Goal: Register for event/course

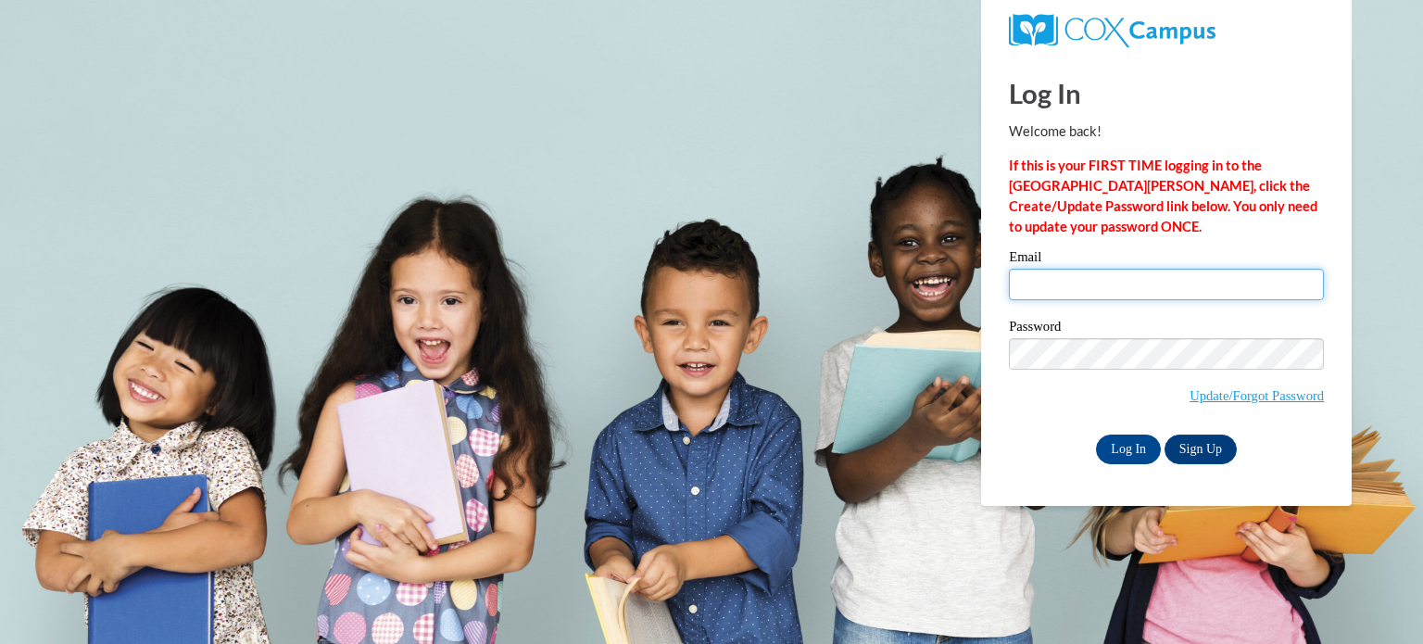
click at [1143, 280] on input "Email" at bounding box center [1166, 284] width 315 height 31
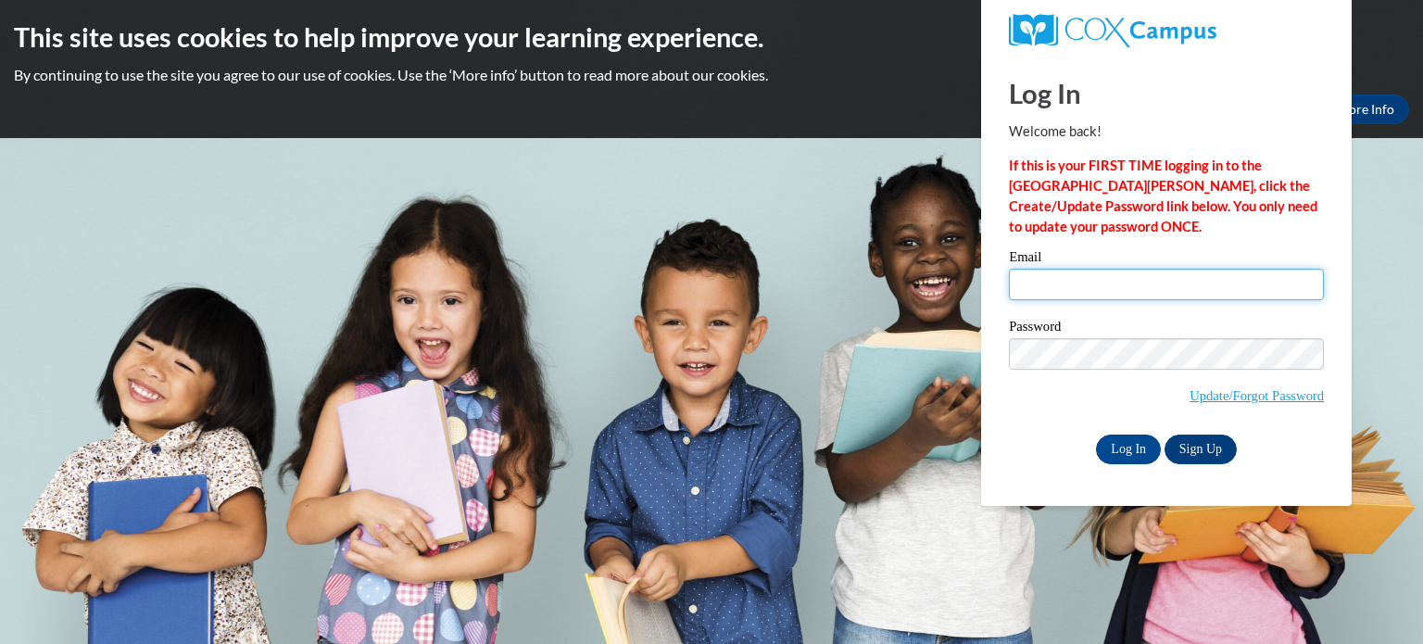
type input "kkasuboski@hnrschools.org"
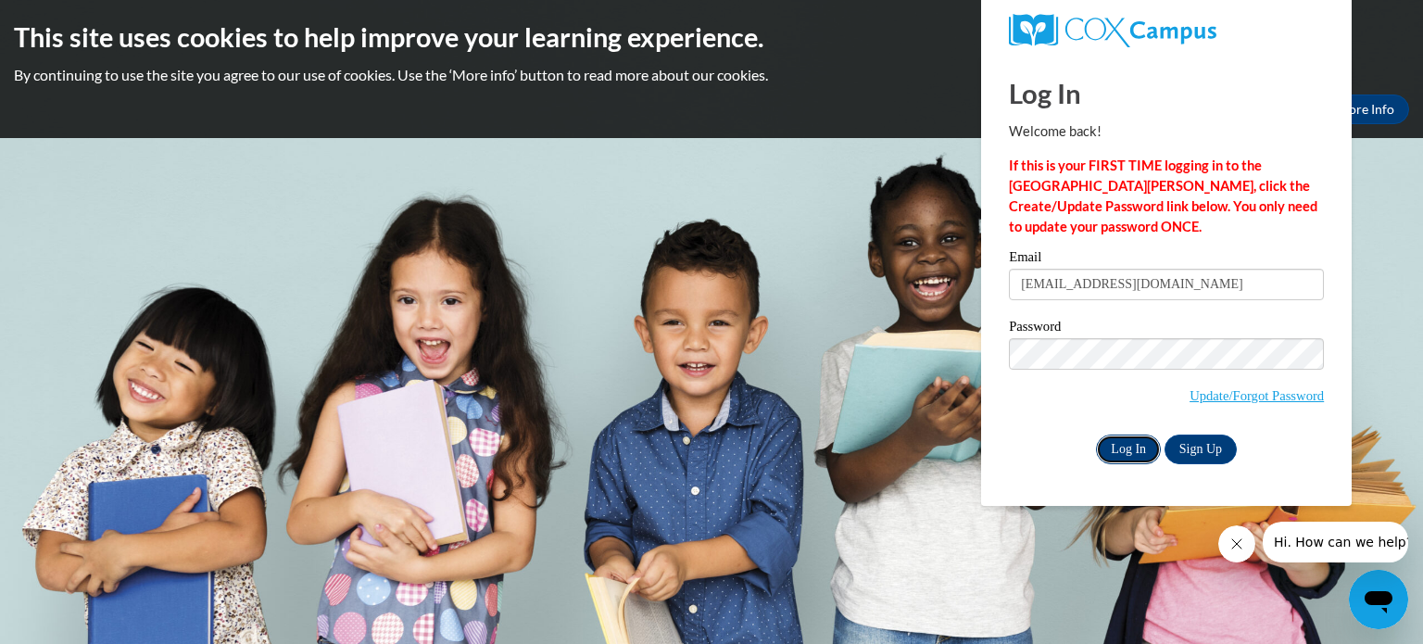
click at [1138, 459] on input "Log In" at bounding box center [1128, 449] width 65 height 30
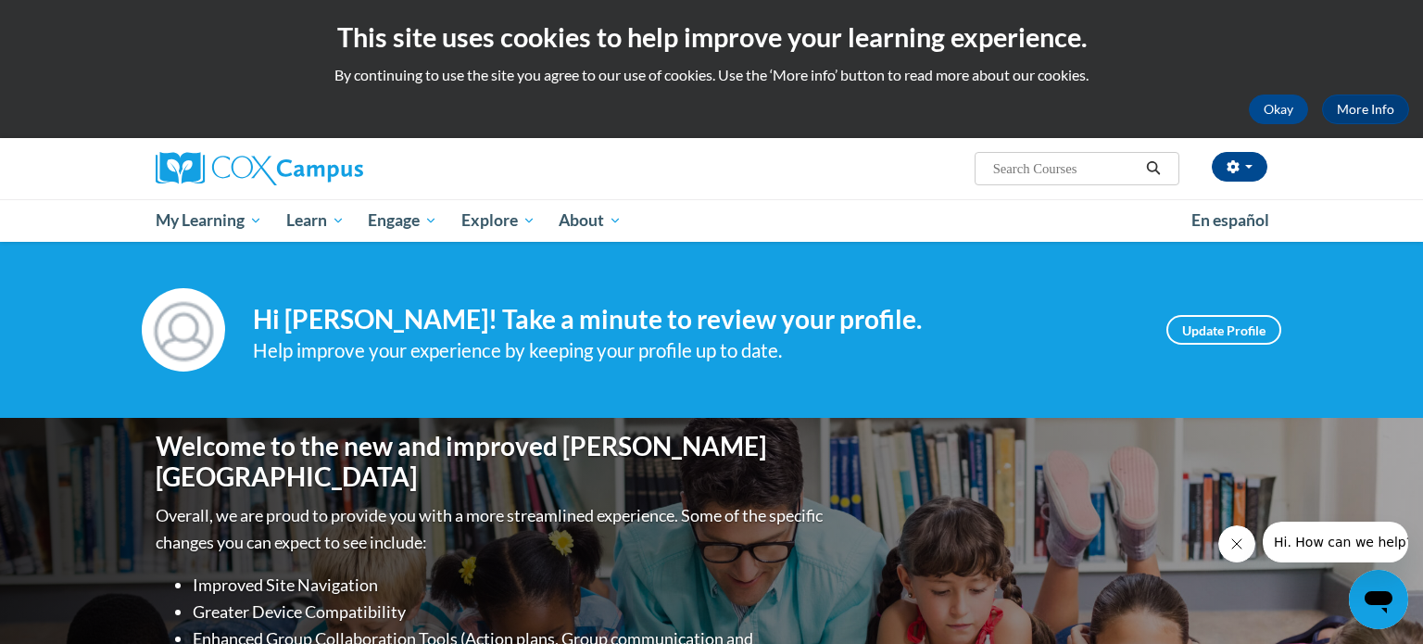
click at [1050, 162] on input "Search..." at bounding box center [1065, 168] width 148 height 22
type input "vocabulary"
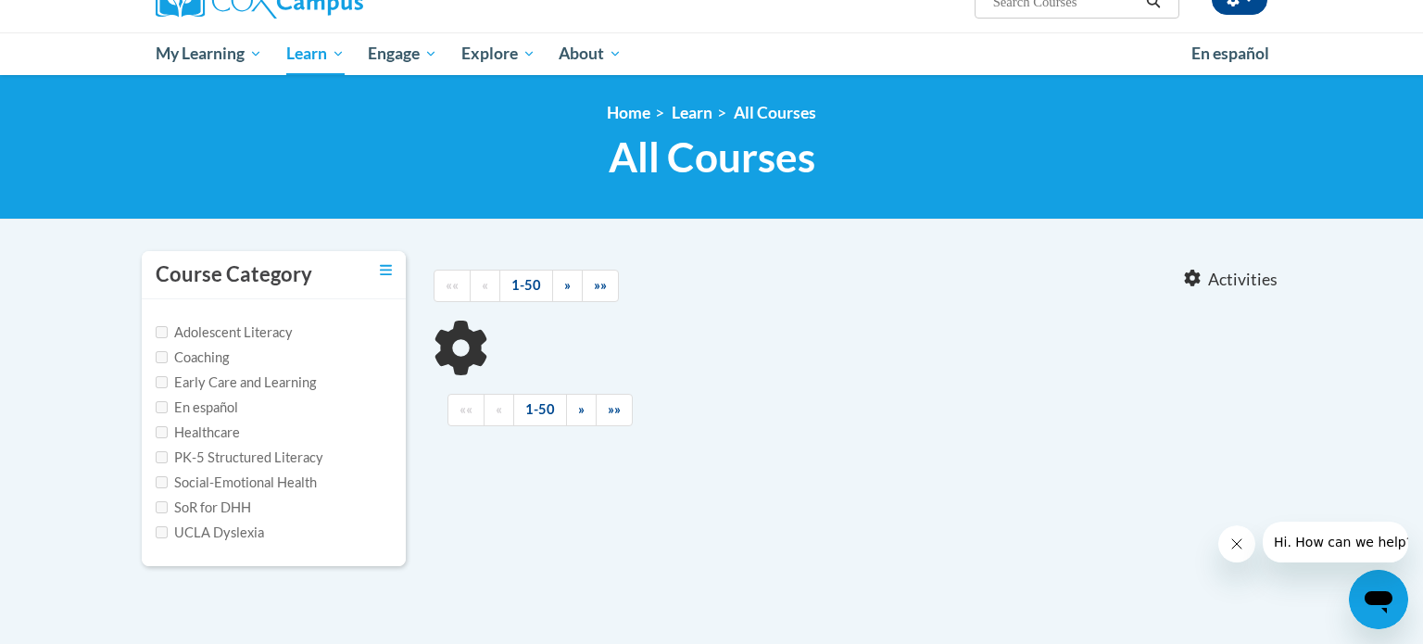
type input "vocabulary"
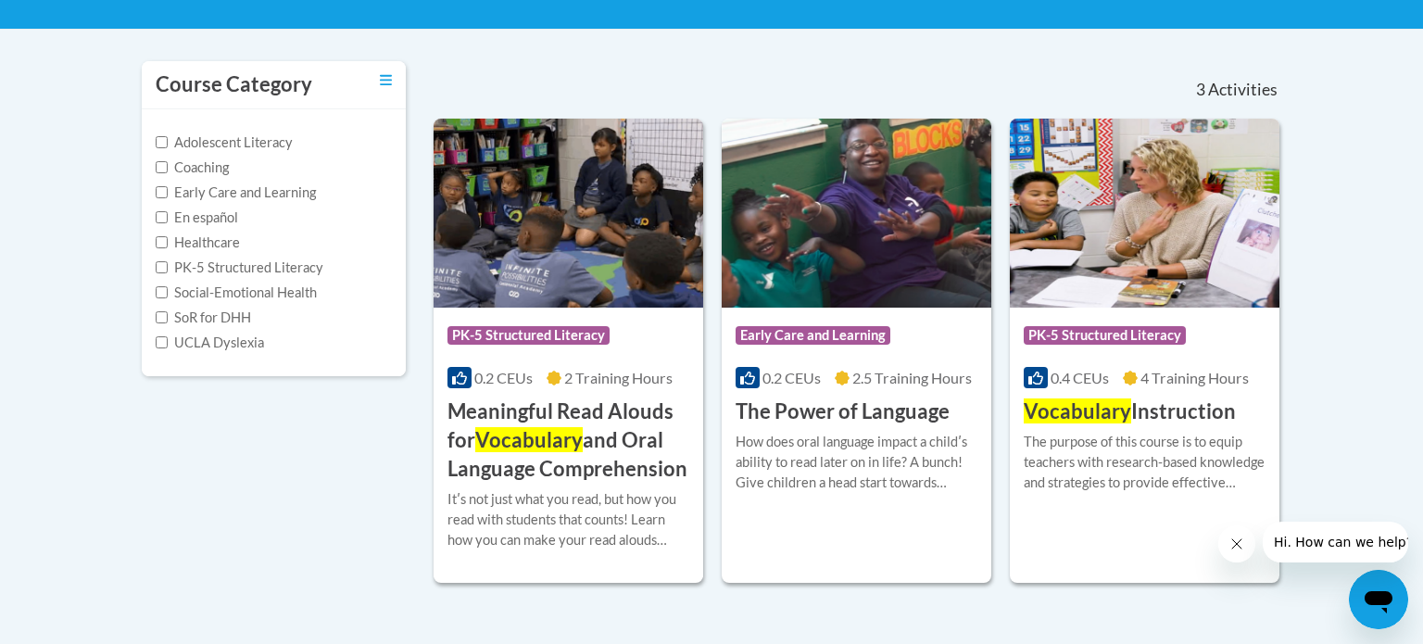
scroll to position [359, 0]
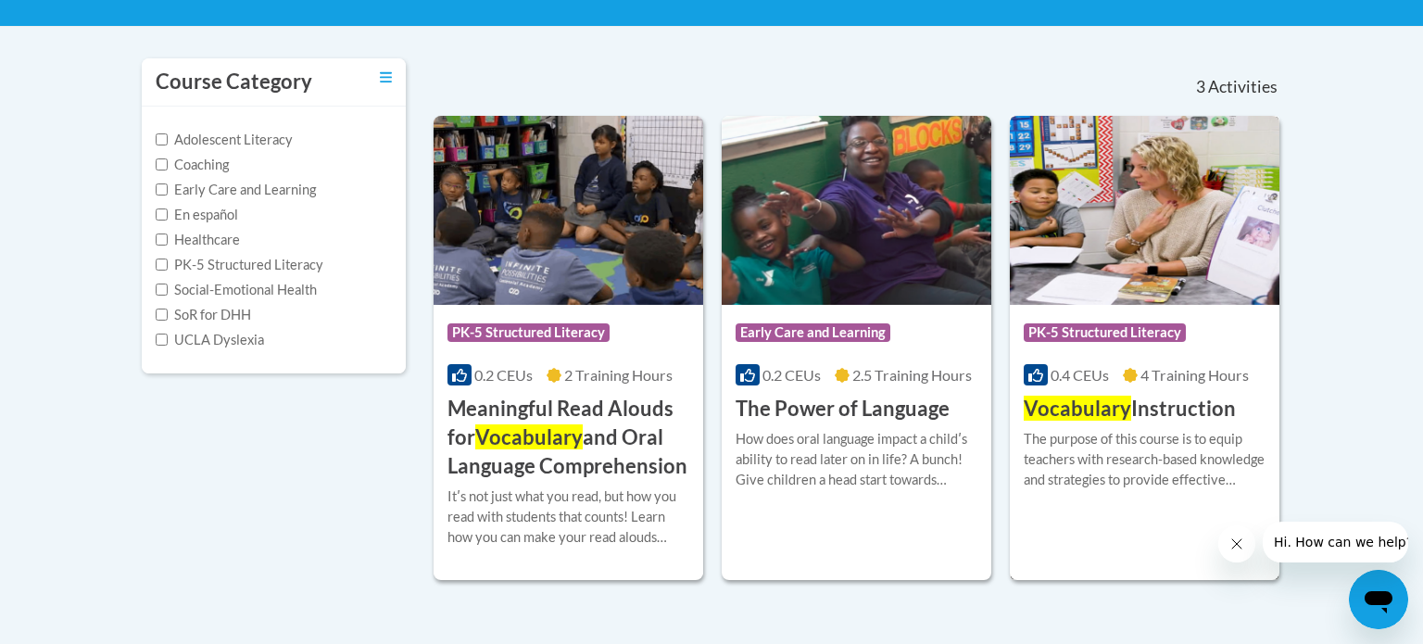
click at [1187, 219] on img at bounding box center [1145, 210] width 270 height 189
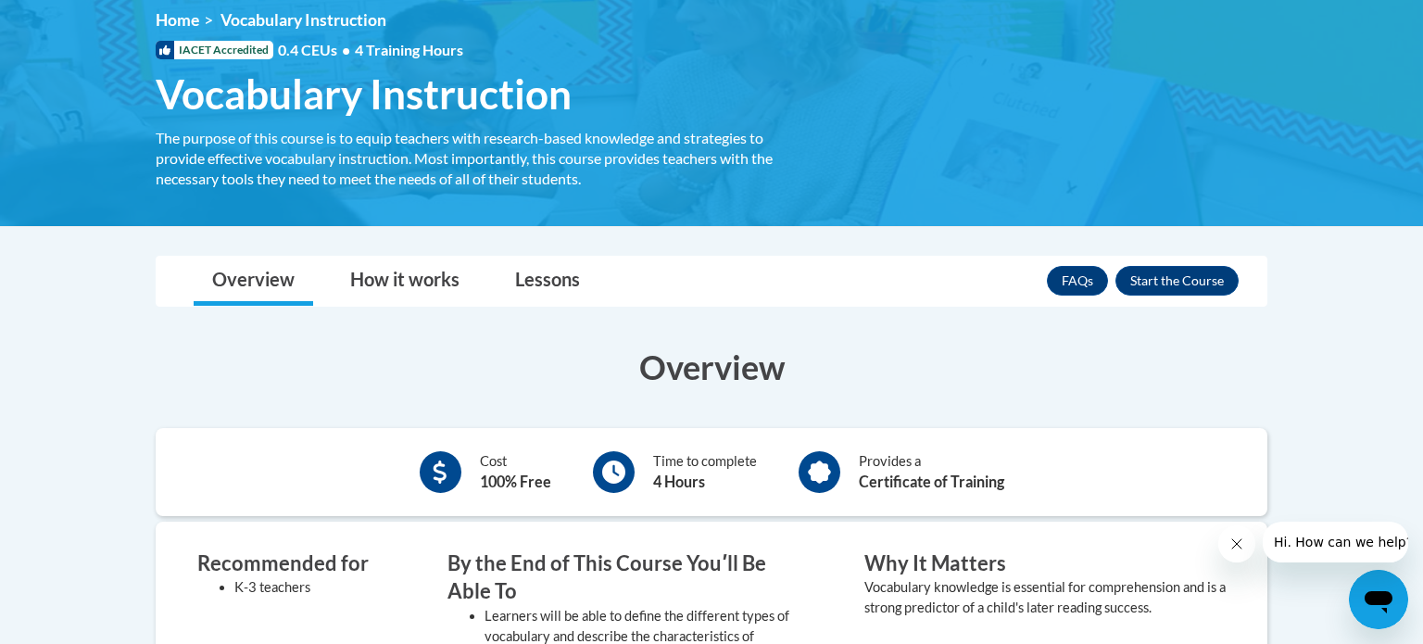
scroll to position [266, 0]
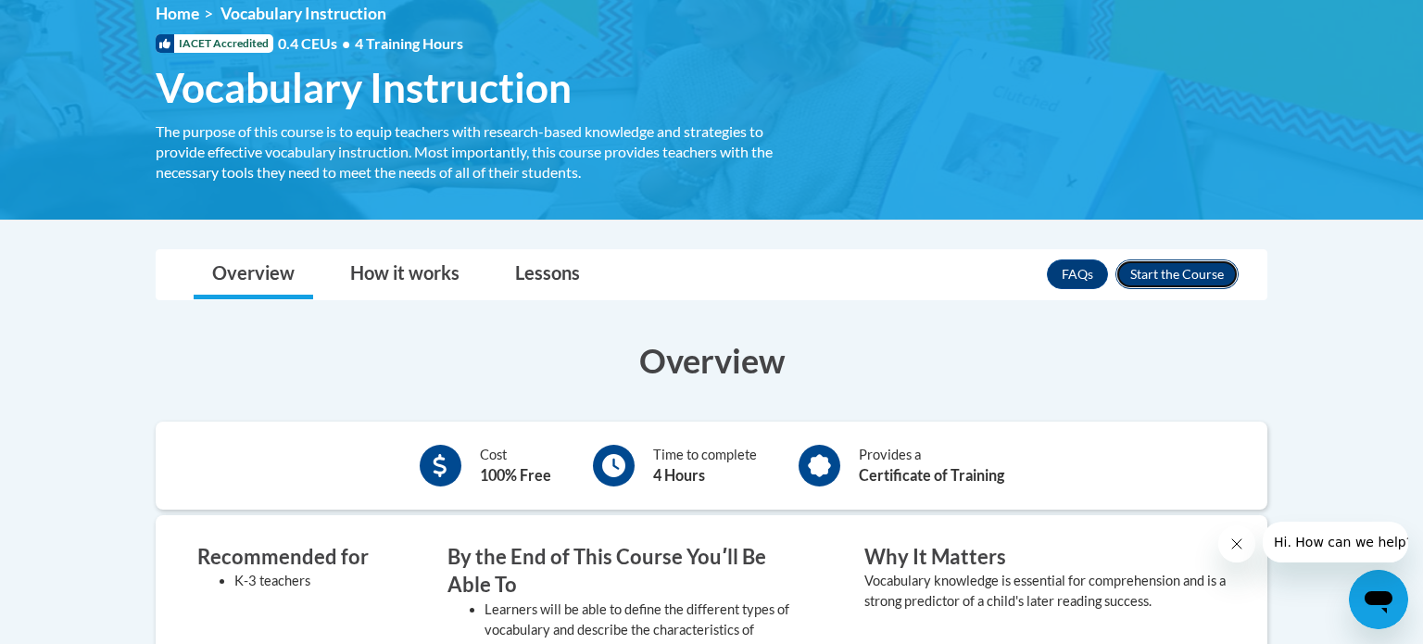
click at [1220, 263] on button "Enroll" at bounding box center [1176, 274] width 123 height 30
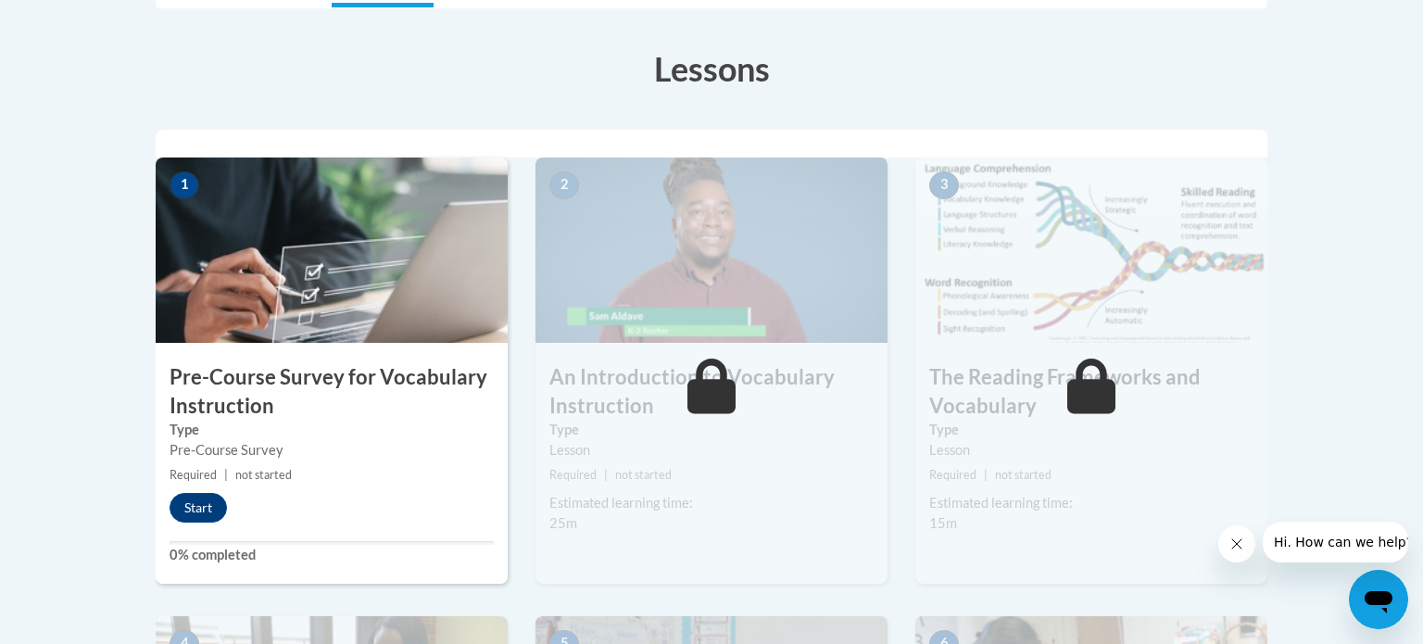
scroll to position [500, 0]
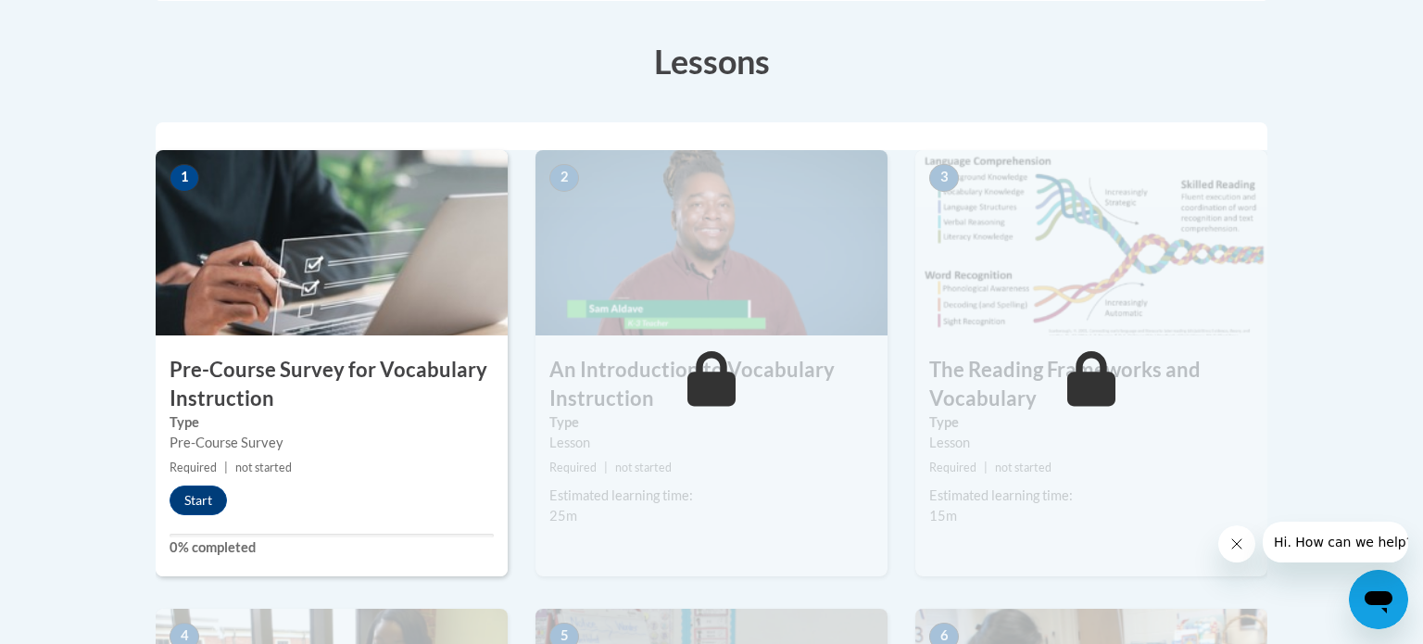
click at [314, 359] on h3 "Pre-Course Survey for Vocabulary Instruction" at bounding box center [332, 384] width 352 height 57
click at [212, 482] on div "1 Pre-Course Survey for Vocabulary Instruction Type Pre-Course Survey Required …" at bounding box center [332, 363] width 352 height 426
click at [212, 495] on button "Start" at bounding box center [198, 500] width 57 height 30
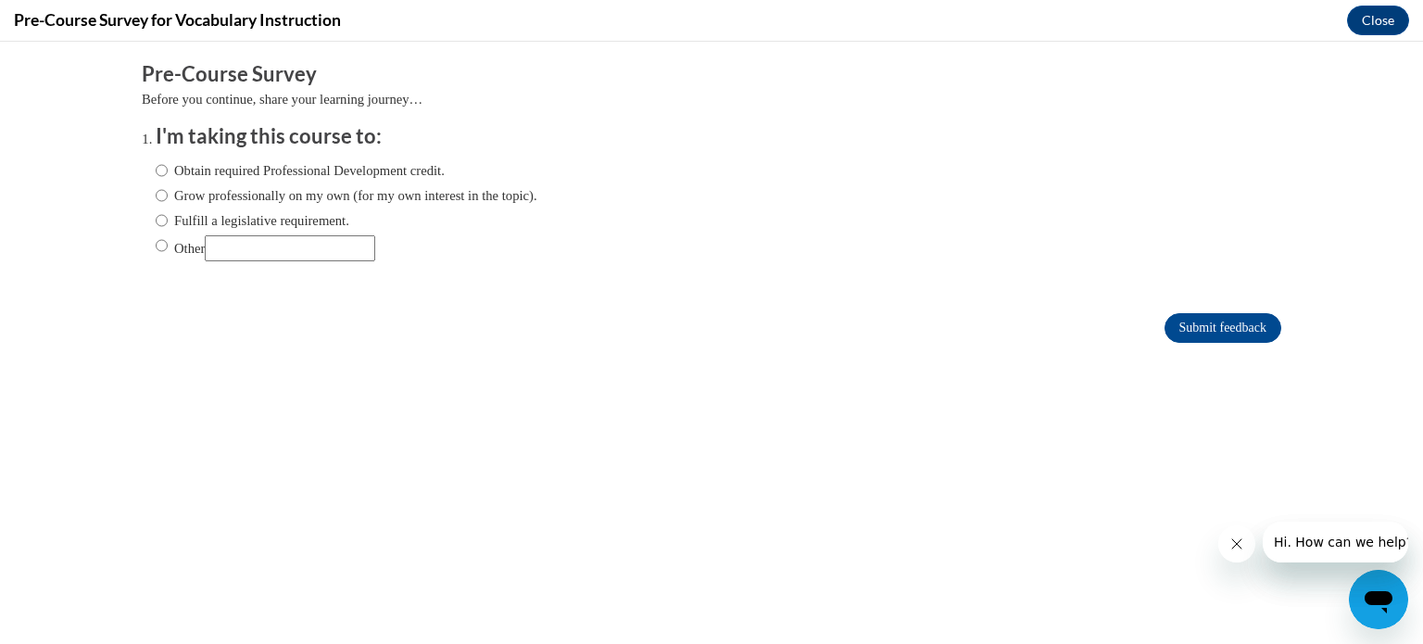
scroll to position [0, 0]
click at [245, 218] on label "Fulfill a legislative requirement." at bounding box center [253, 220] width 194 height 20
click at [168, 218] on input "Fulfill a legislative requirement." at bounding box center [162, 220] width 12 height 20
radio input "true"
click at [1181, 330] on input "Submit feedback" at bounding box center [1222, 328] width 117 height 30
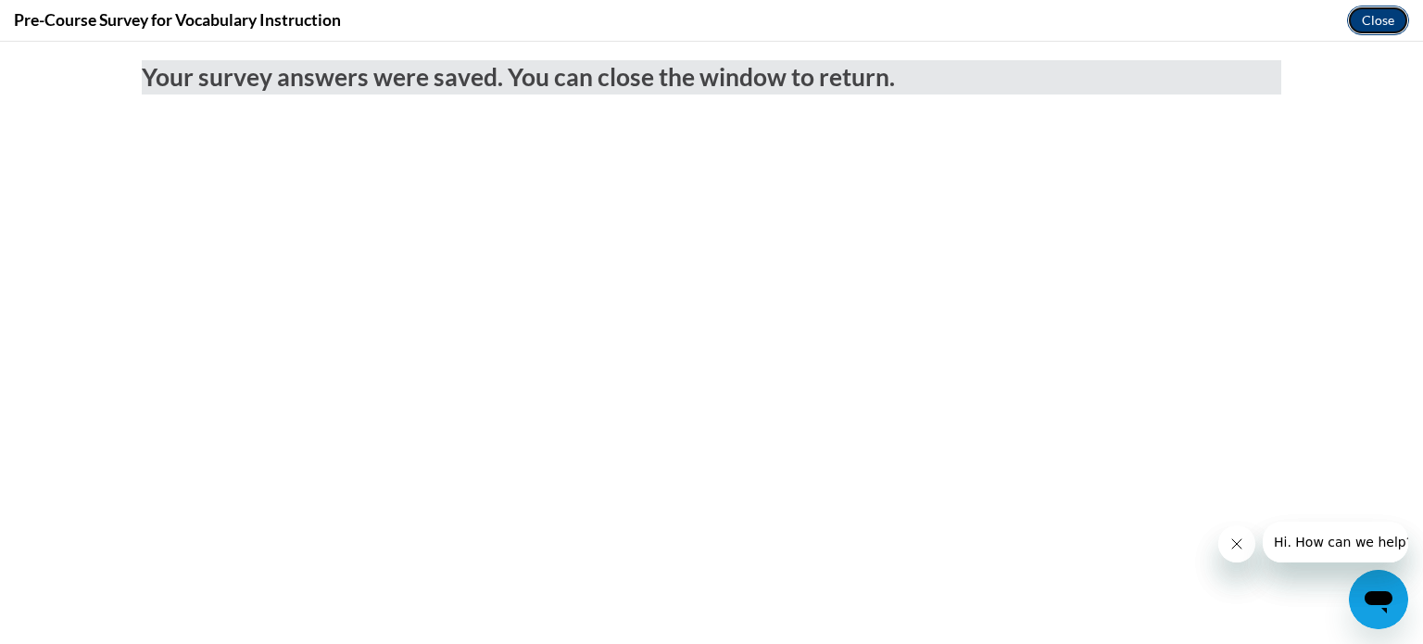
click at [1367, 11] on button "Close" at bounding box center [1378, 21] width 62 height 30
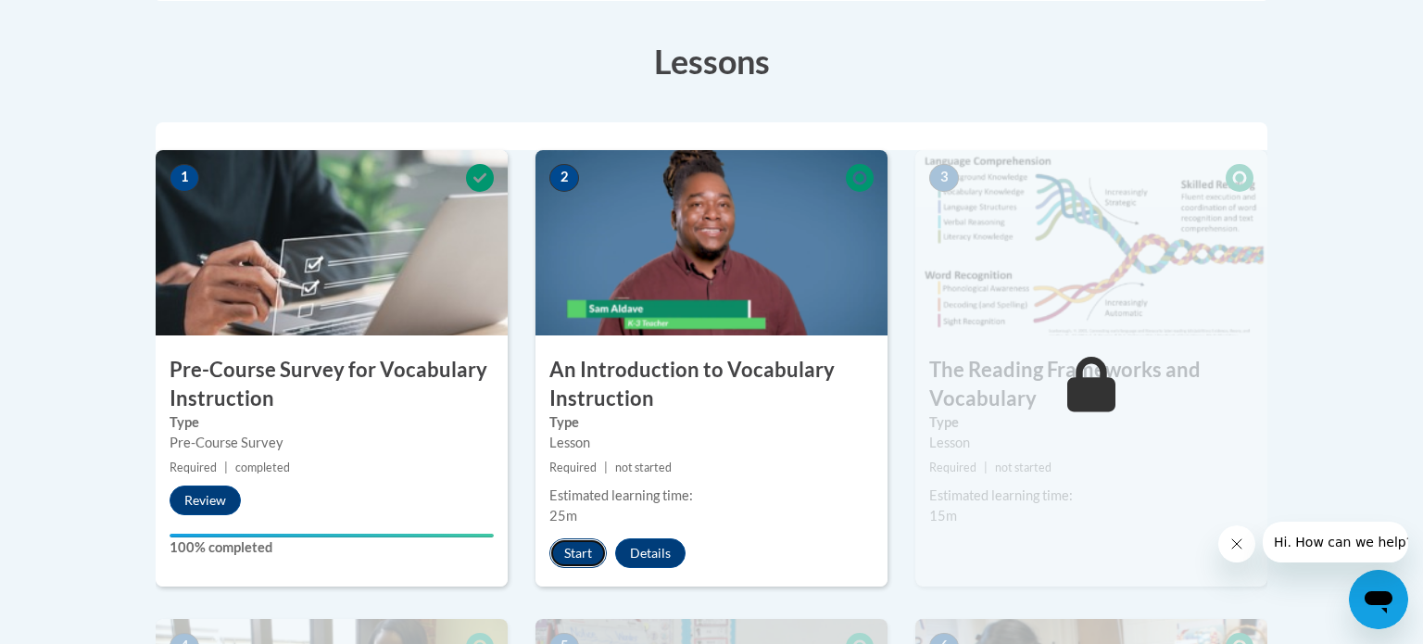
click at [587, 540] on button "Start" at bounding box center [577, 553] width 57 height 30
